Goal: Complete application form

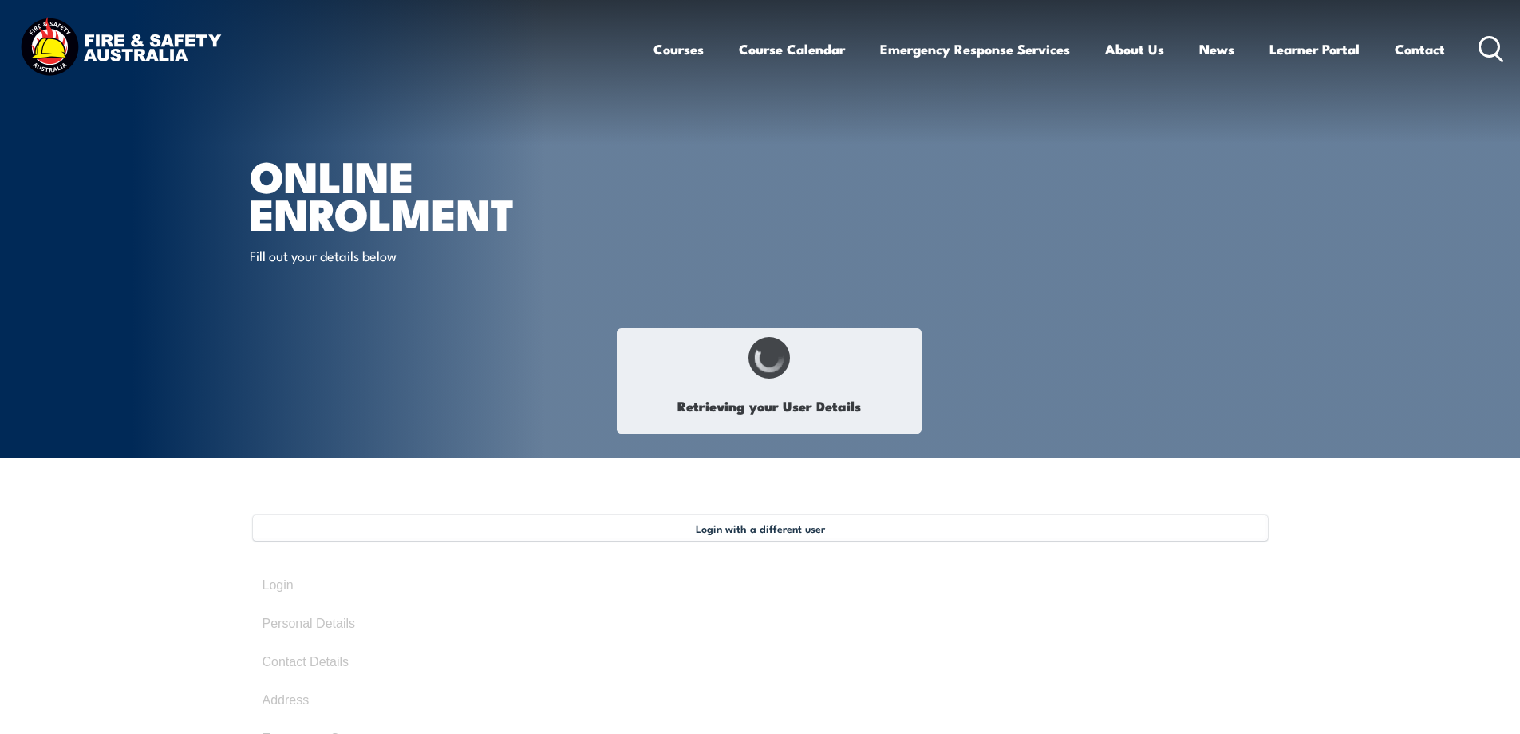
select select "Mr"
type input "[PERSON_NAME]"
type input "[DATE]"
type input "RK3592D9WR"
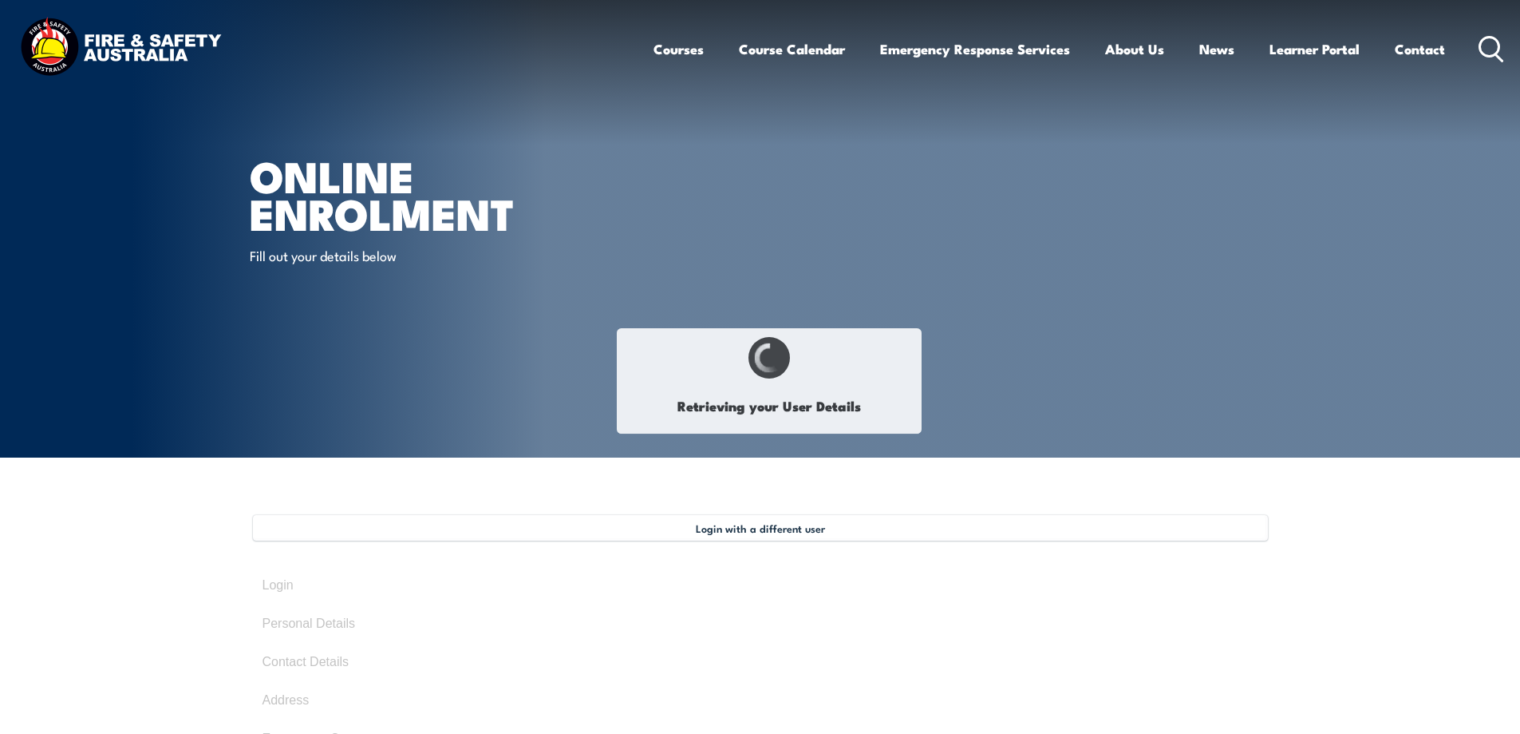
select select "M"
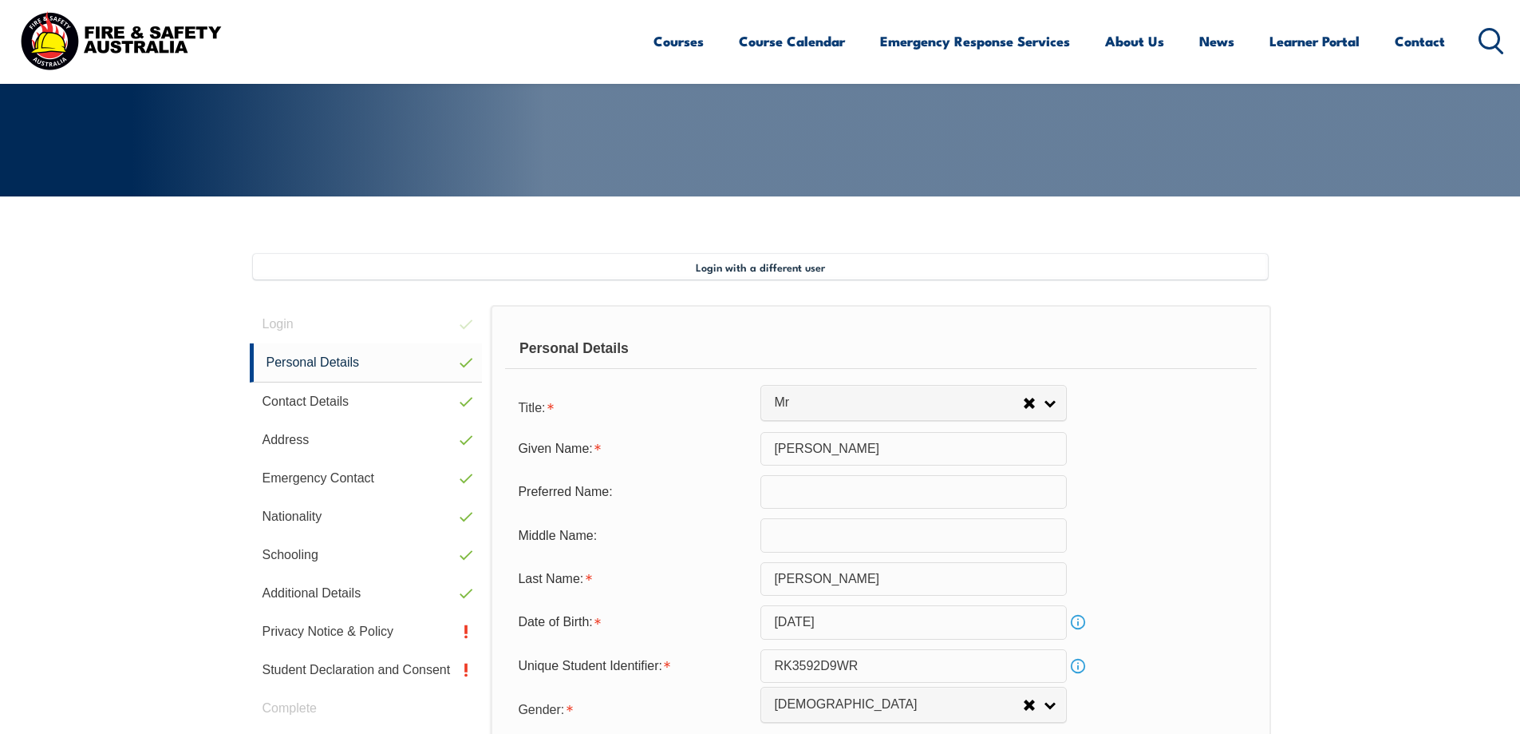
scroll to position [435, 0]
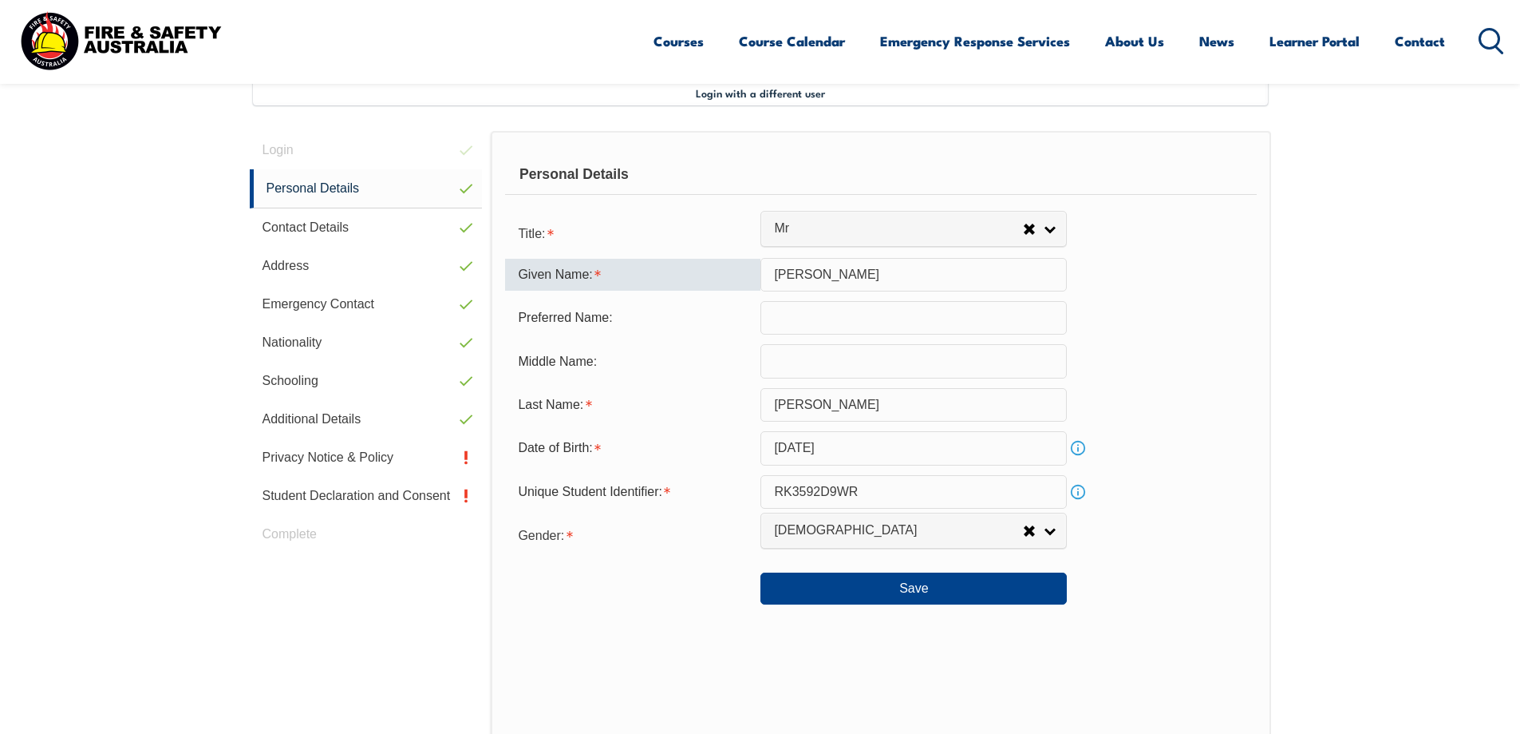
drag, startPoint x: 824, startPoint y: 271, endPoint x: 760, endPoint y: 275, distance: 64.0
click at [760, 275] on div "Given Name: Steven" at bounding box center [880, 275] width 751 height 34
click at [1228, 372] on div "Middle Name:" at bounding box center [880, 361] width 751 height 34
click at [799, 93] on span "Login with a different user" at bounding box center [760, 92] width 129 height 13
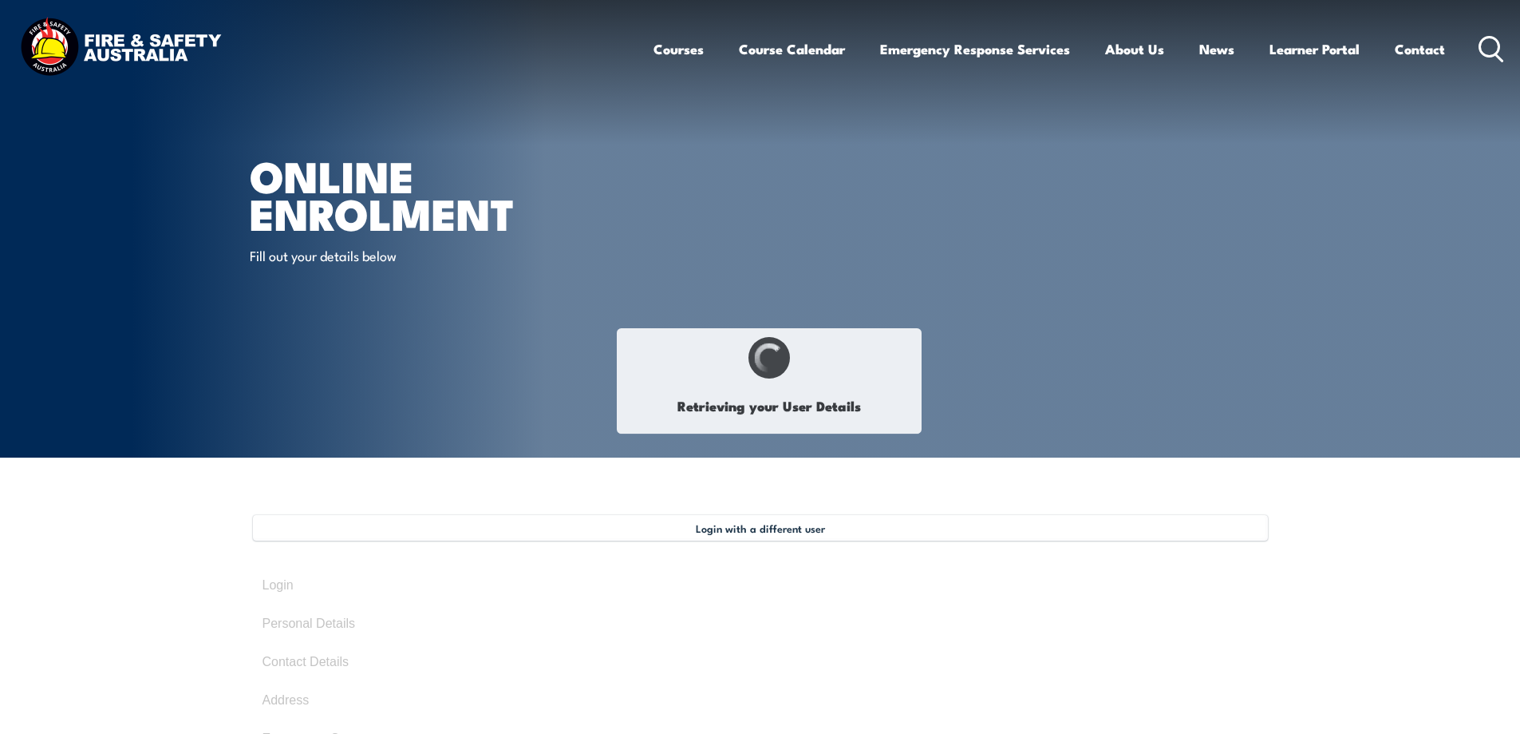
select select "Mr"
type input "[PERSON_NAME]"
type input "[DATE]"
type input "RK3592D9WR"
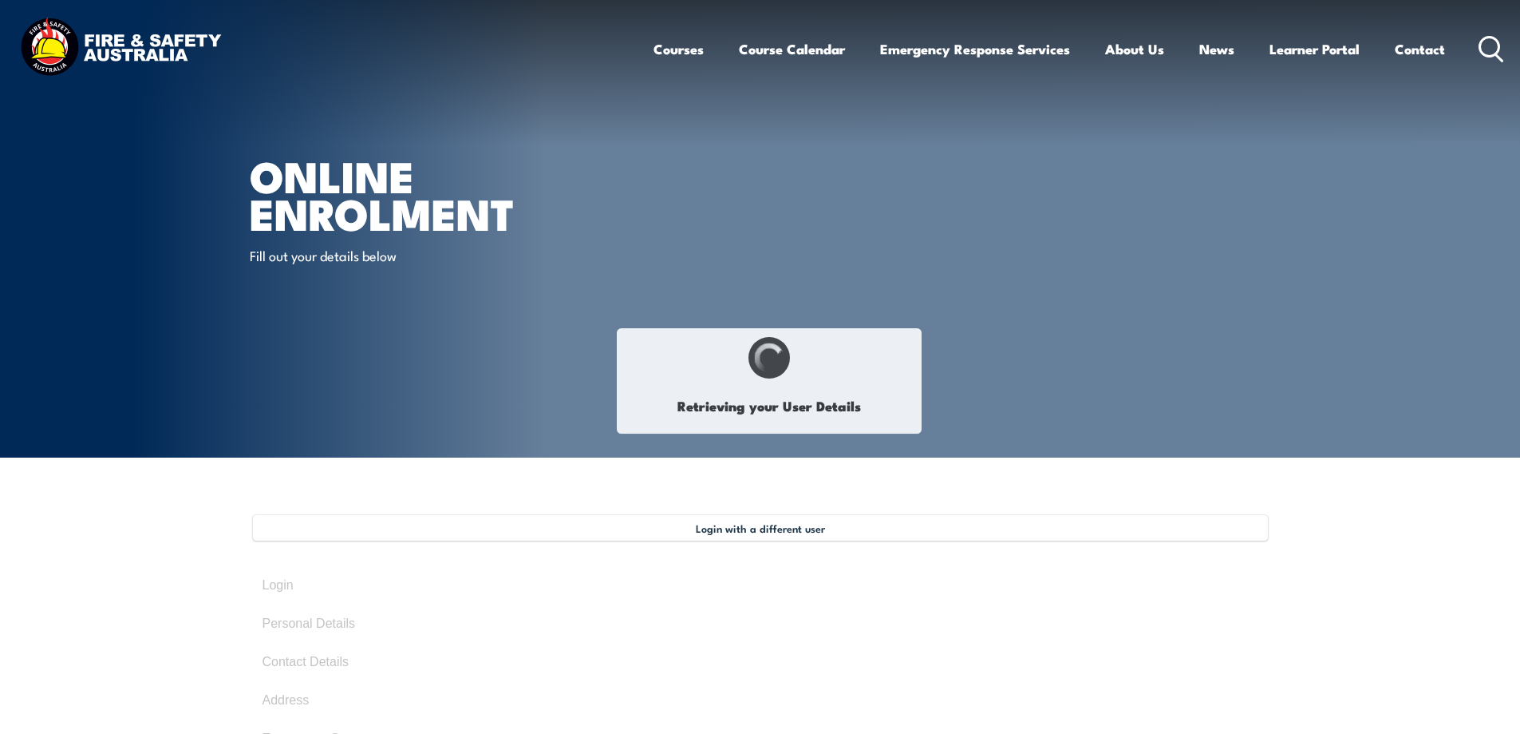
select select "M"
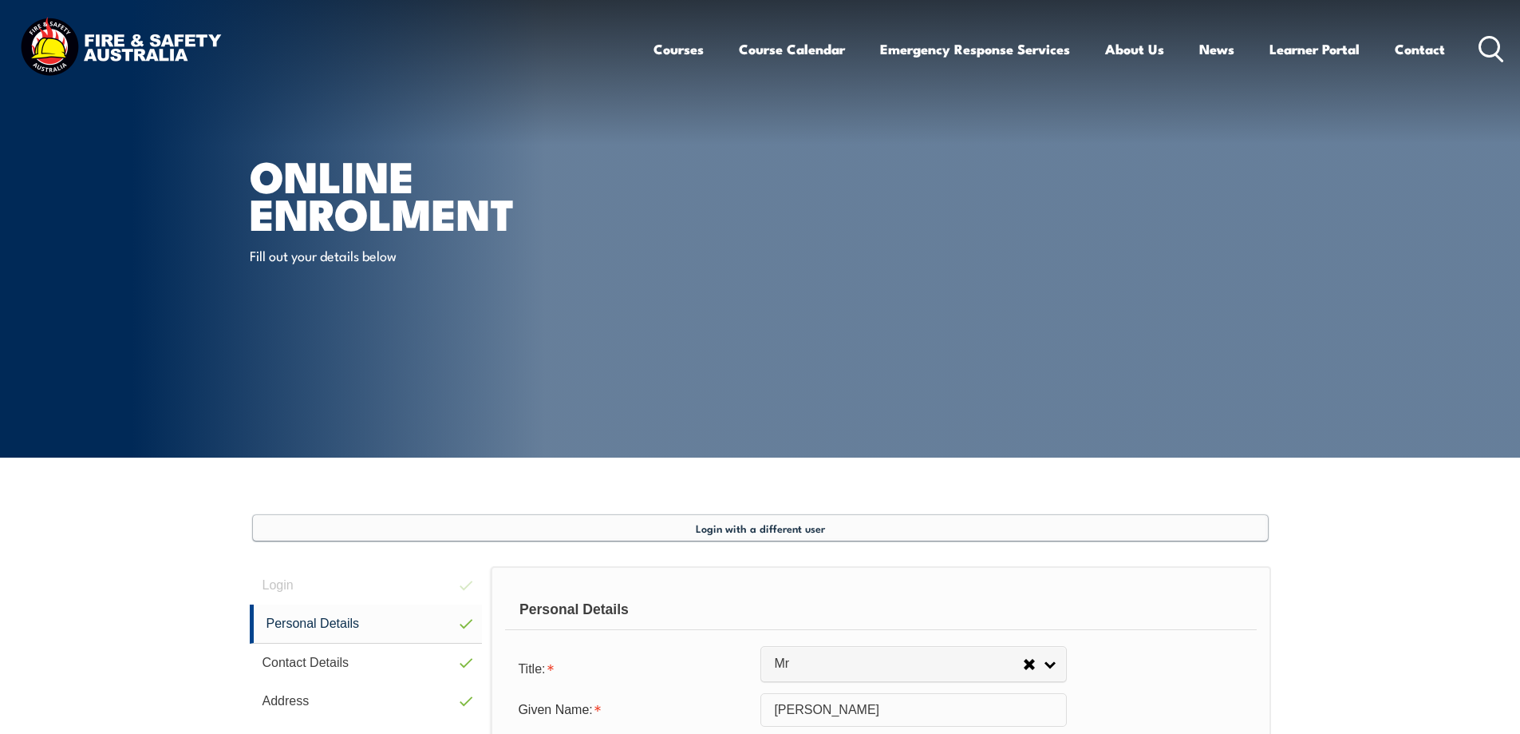
click at [747, 526] on span "Login with a different user" at bounding box center [760, 527] width 129 height 13
select select "Mr"
type input "[PERSON_NAME]"
type input "[DATE]"
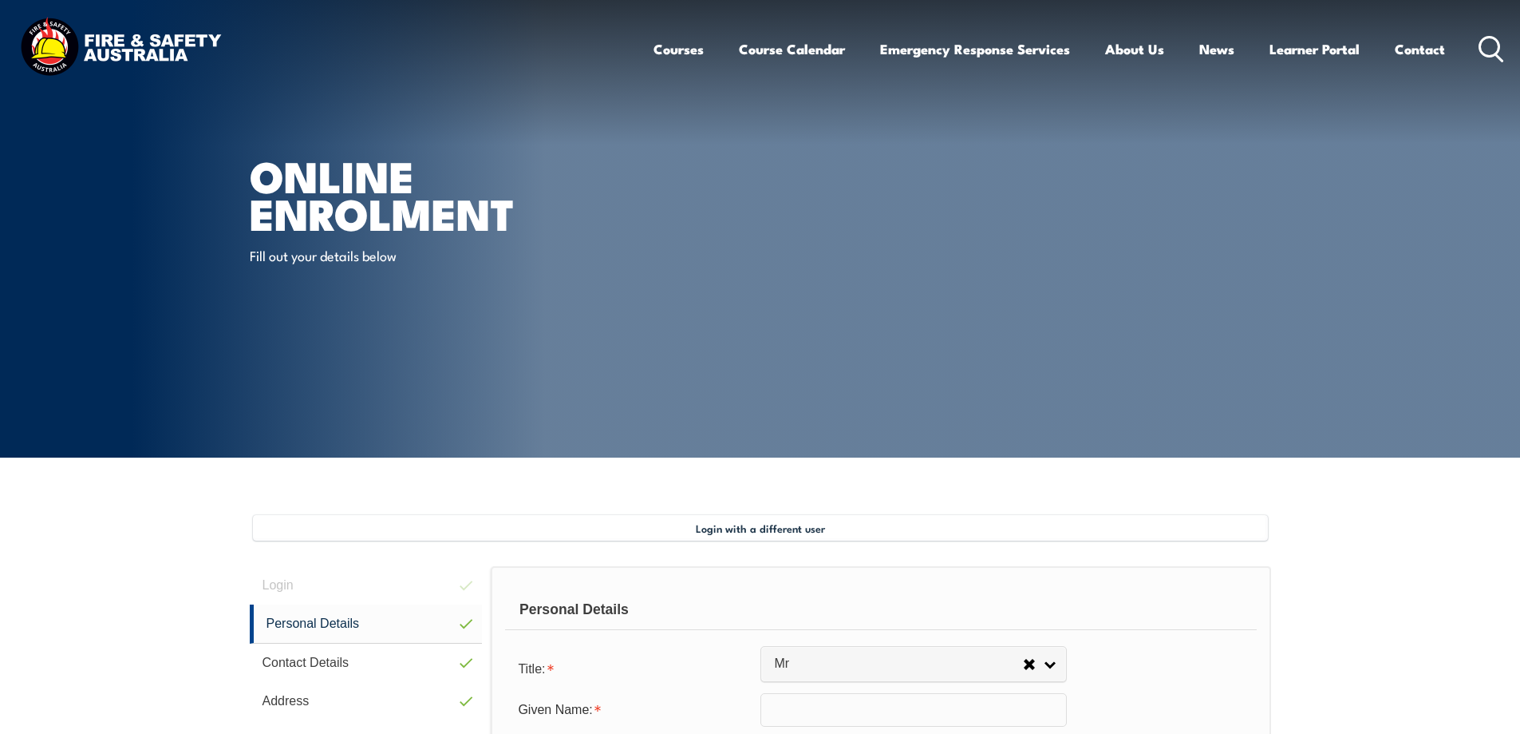
type input "RK3592D9WR"
select select "M"
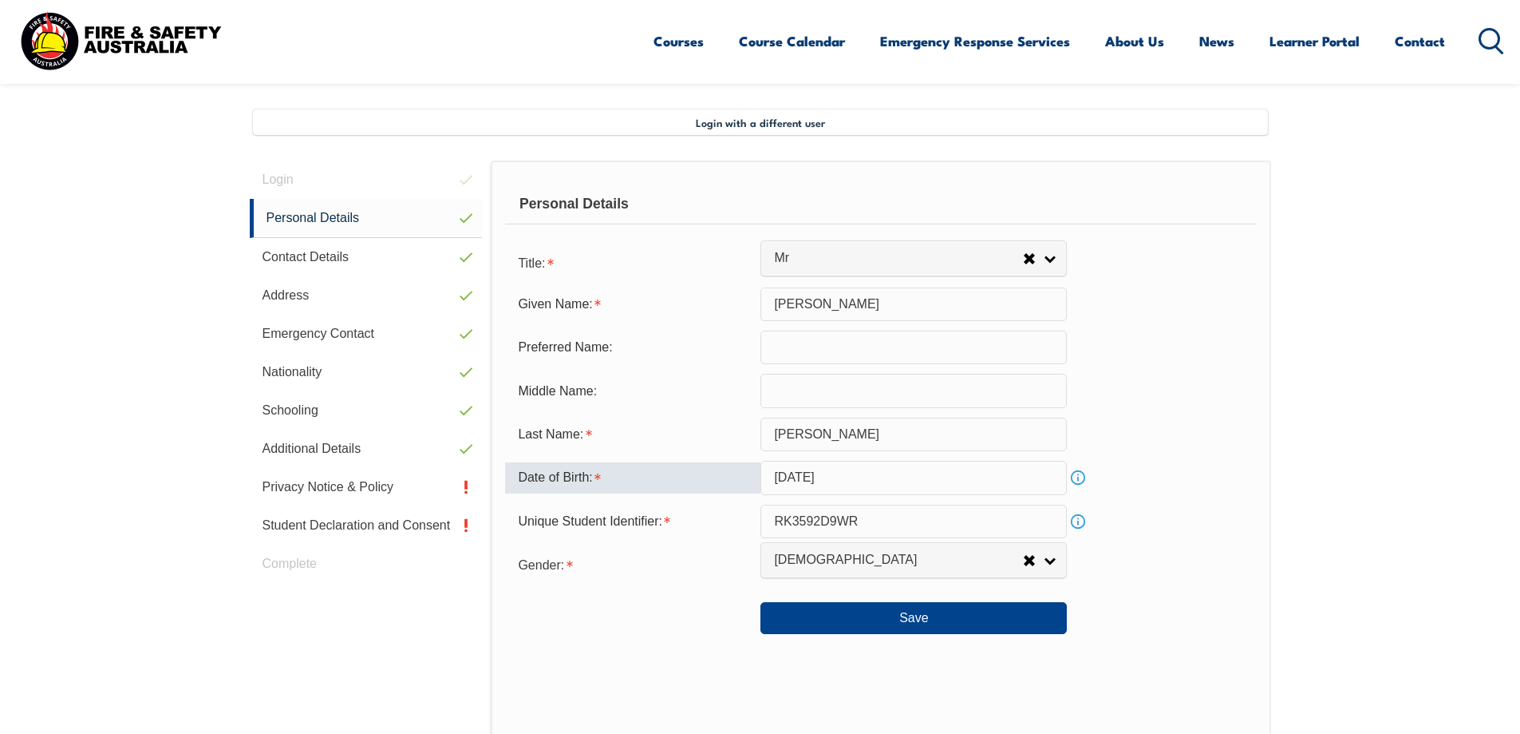
scroll to position [435, 0]
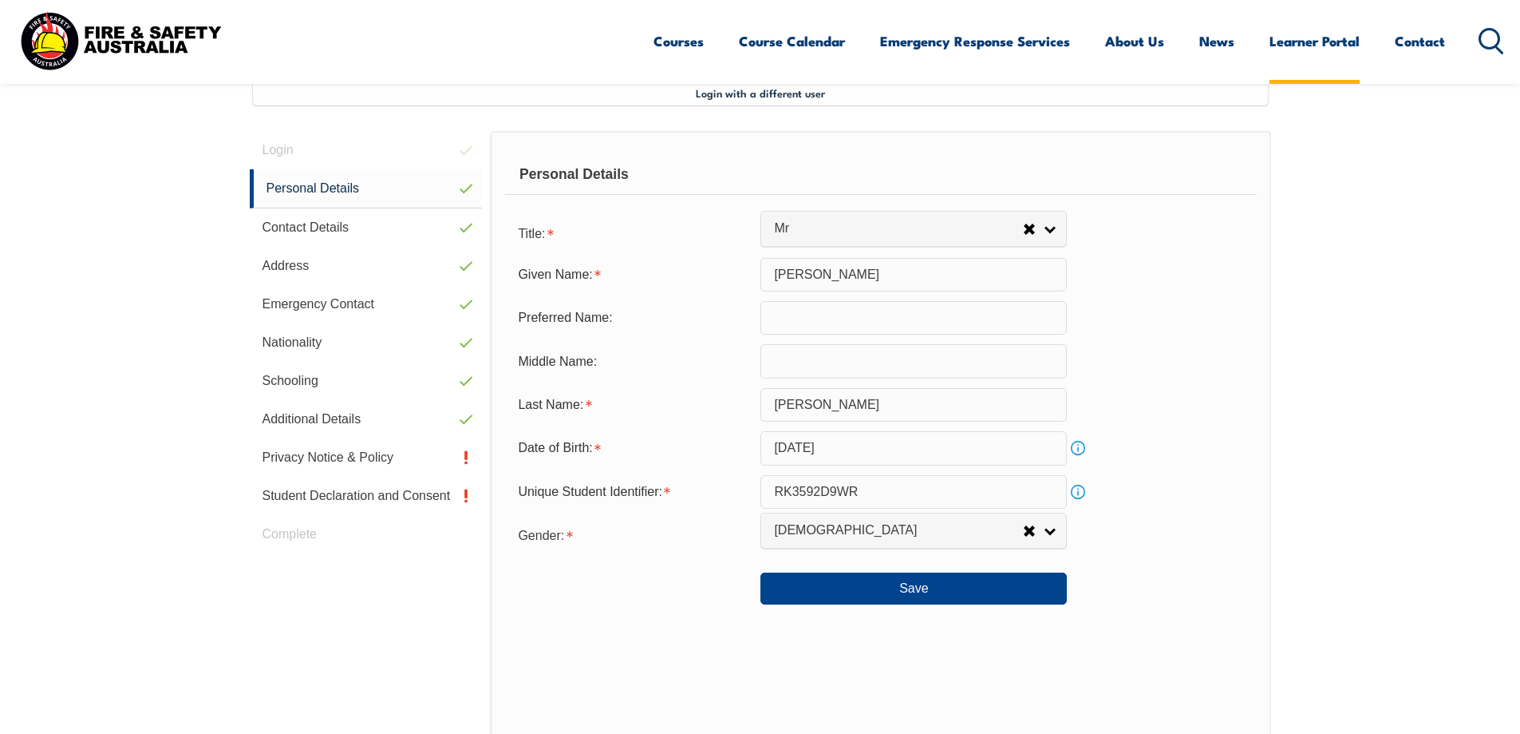
click at [1350, 39] on link "Learner Portal" at bounding box center [1315, 41] width 90 height 42
